Goal: Information Seeking & Learning: Learn about a topic

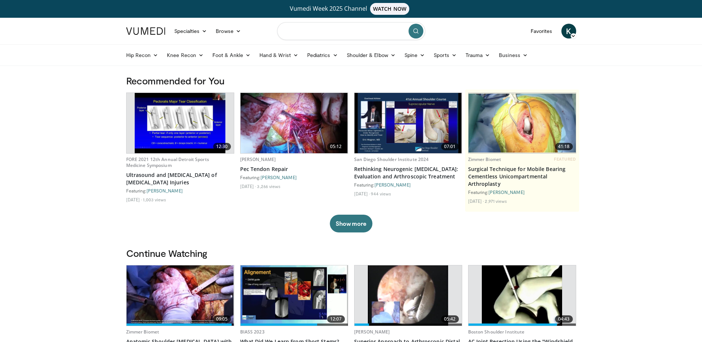
click at [311, 31] on input "Search topics, interventions" at bounding box center [351, 31] width 148 height 18
type input "**********"
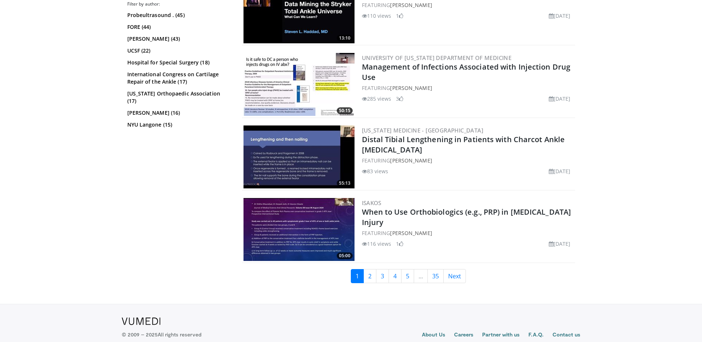
scroll to position [1809, 0]
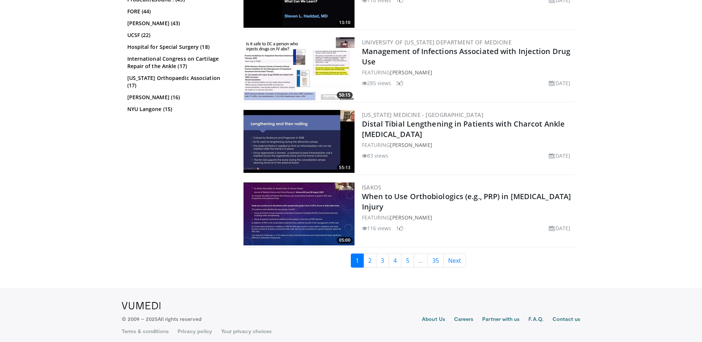
click at [337, 203] on img at bounding box center [298, 213] width 111 height 63
click at [331, 208] on img at bounding box center [298, 213] width 111 height 63
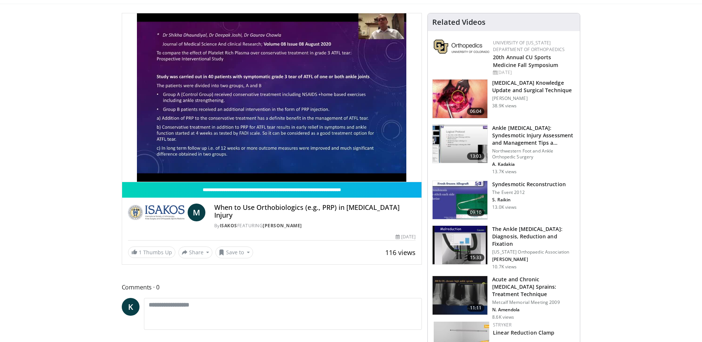
scroll to position [74, 0]
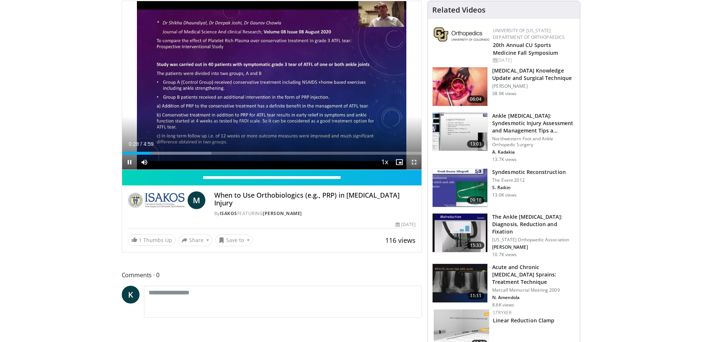
click at [413, 163] on span "Video Player" at bounding box center [414, 162] width 15 height 15
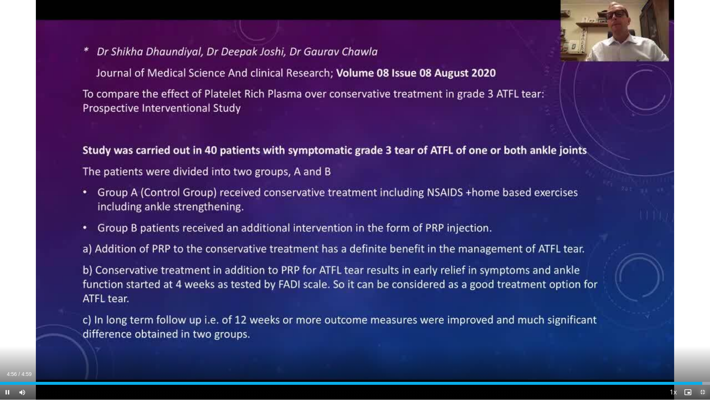
click at [704, 342] on span "Video Player" at bounding box center [703, 391] width 15 height 15
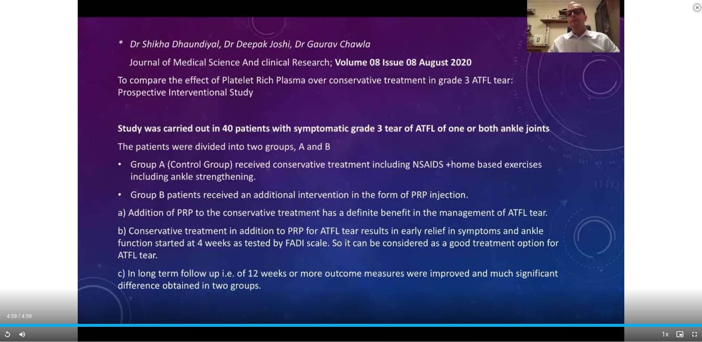
scroll to position [259, 0]
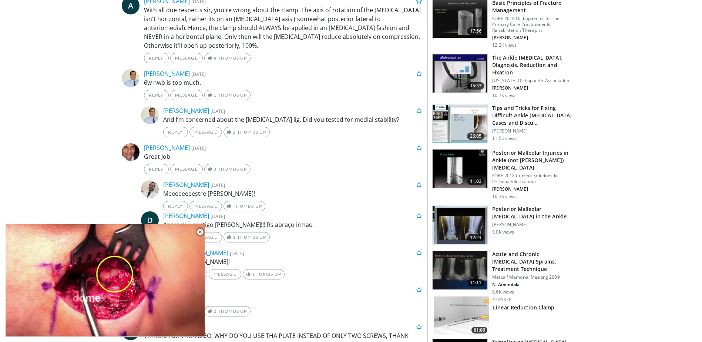
scroll to position [629, 0]
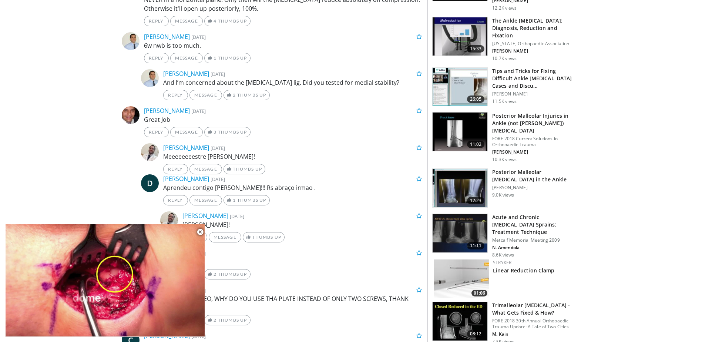
click at [474, 224] on img at bounding box center [460, 233] width 55 height 38
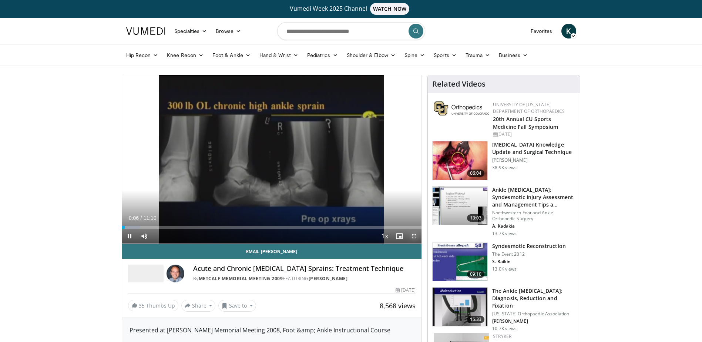
click at [414, 235] on span "Video Player" at bounding box center [414, 236] width 15 height 15
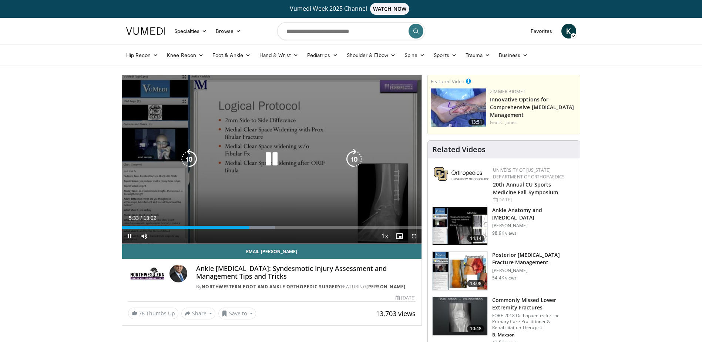
drag, startPoint x: 414, startPoint y: 236, endPoint x: 415, endPoint y: 274, distance: 38.1
click at [414, 236] on span "Video Player" at bounding box center [414, 236] width 15 height 15
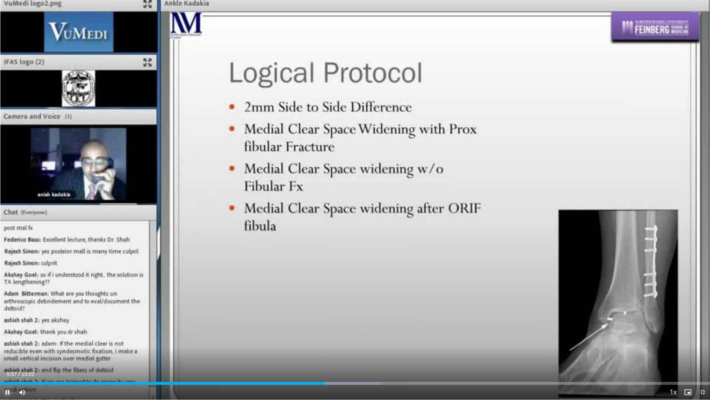
click at [9, 342] on span "Video Player" at bounding box center [7, 391] width 15 height 15
